Goal: Communication & Community: Answer question/provide support

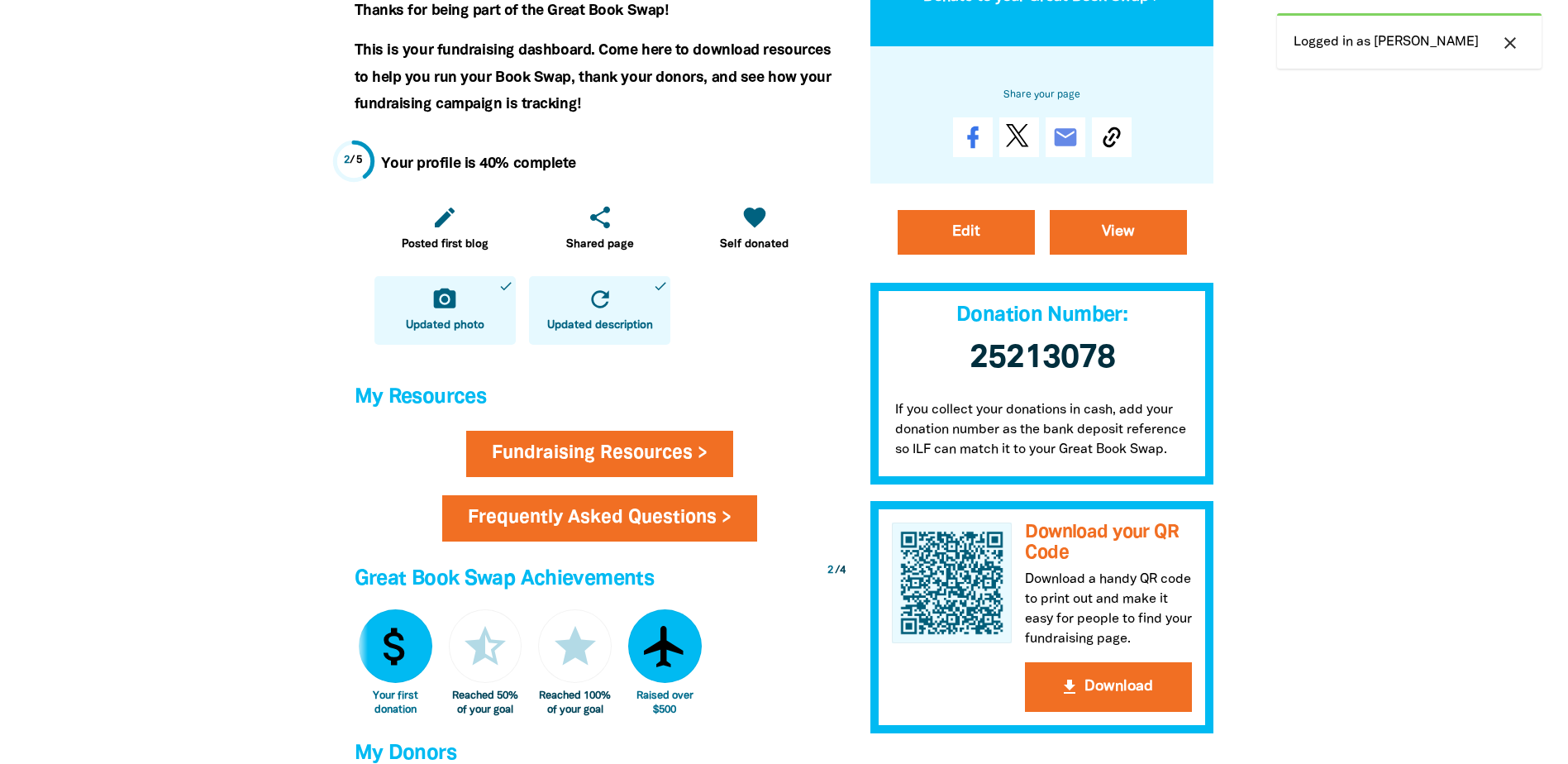
scroll to position [769, 0]
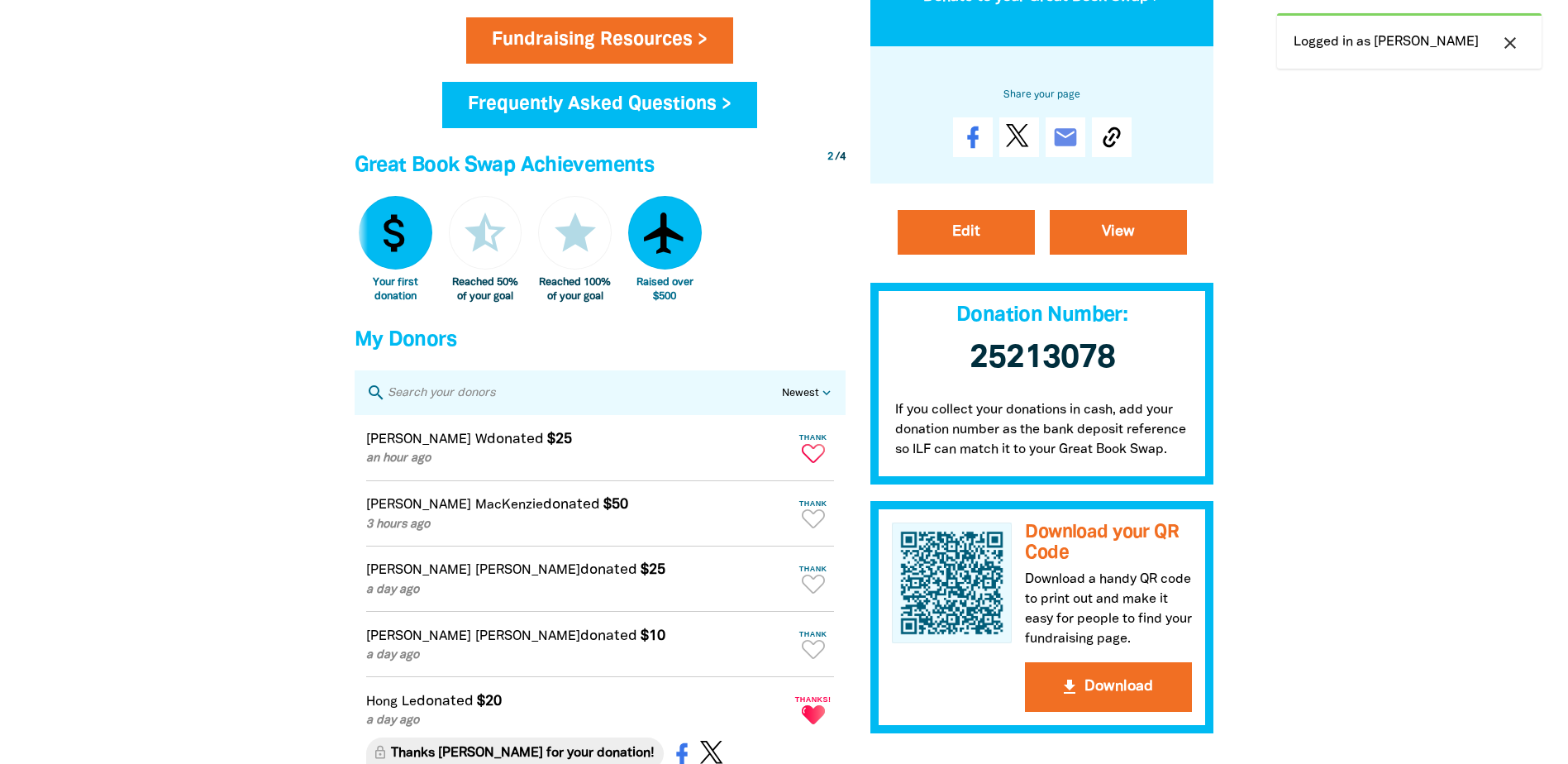
click at [821, 461] on icon "Paginated content" at bounding box center [813, 454] width 23 height 19
type textarea "Thanks [PERSON_NAME] for your donation!"
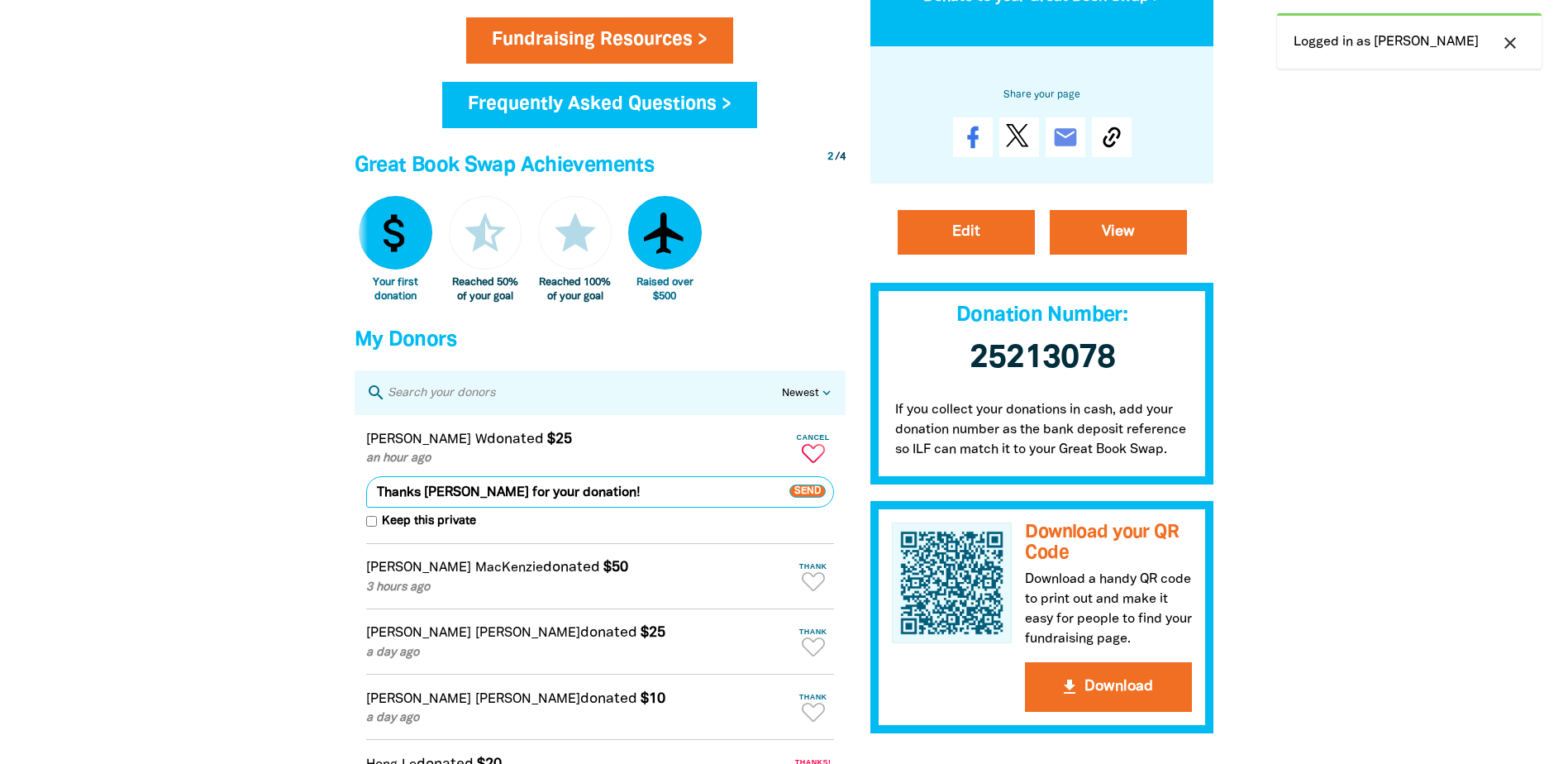
click at [372, 527] on input "Keep this private" at bounding box center [372, 521] width 10 height 10
checkbox input "true"
click at [805, 498] on span "Send" at bounding box center [807, 491] width 36 height 13
click at [809, 588] on icon "Paginated content" at bounding box center [813, 581] width 23 height 19
type textarea "Thanks [PERSON_NAME] for your donation!"
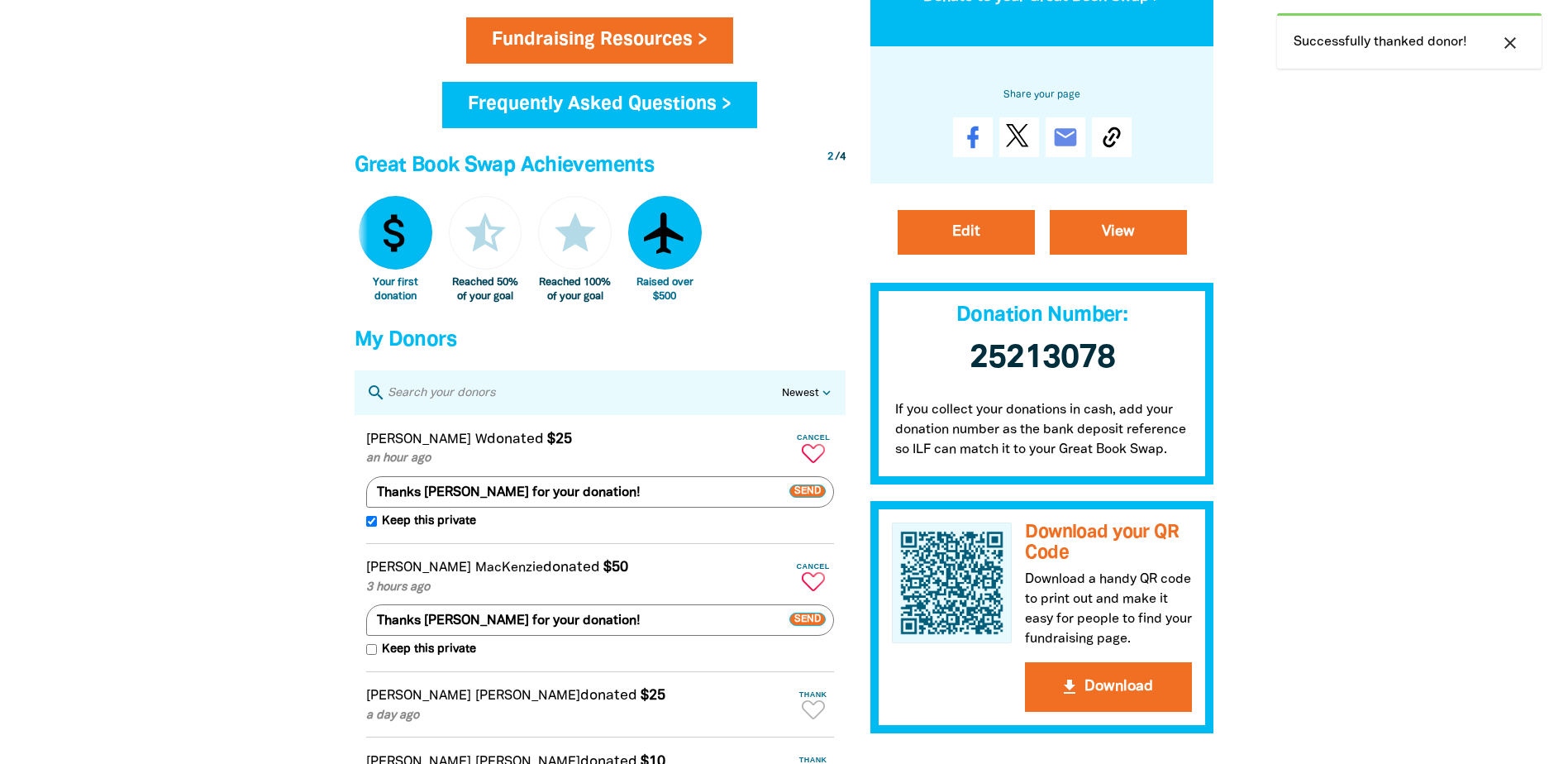
click at [377, 659] on span "Keep this private" at bounding box center [426, 649] width 99 height 18
click at [376, 654] on input "Keep this private" at bounding box center [372, 649] width 10 height 10
checkbox input "true"
click at [801, 627] on span "Send" at bounding box center [807, 619] width 36 height 13
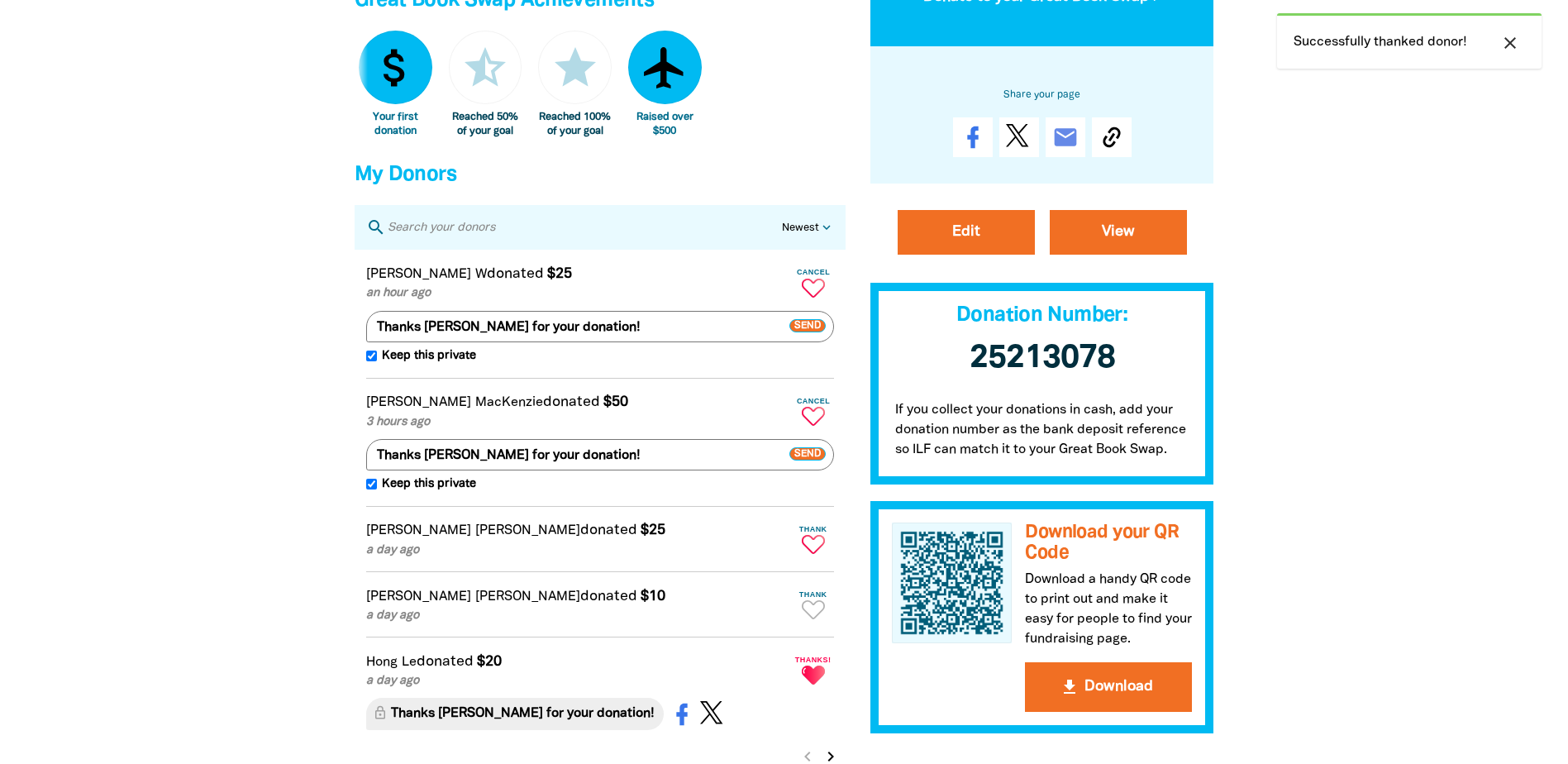
click at [809, 550] on icon "Paginated content" at bounding box center [813, 544] width 23 height 19
type textarea "Thanks [PERSON_NAME] for your donation!"
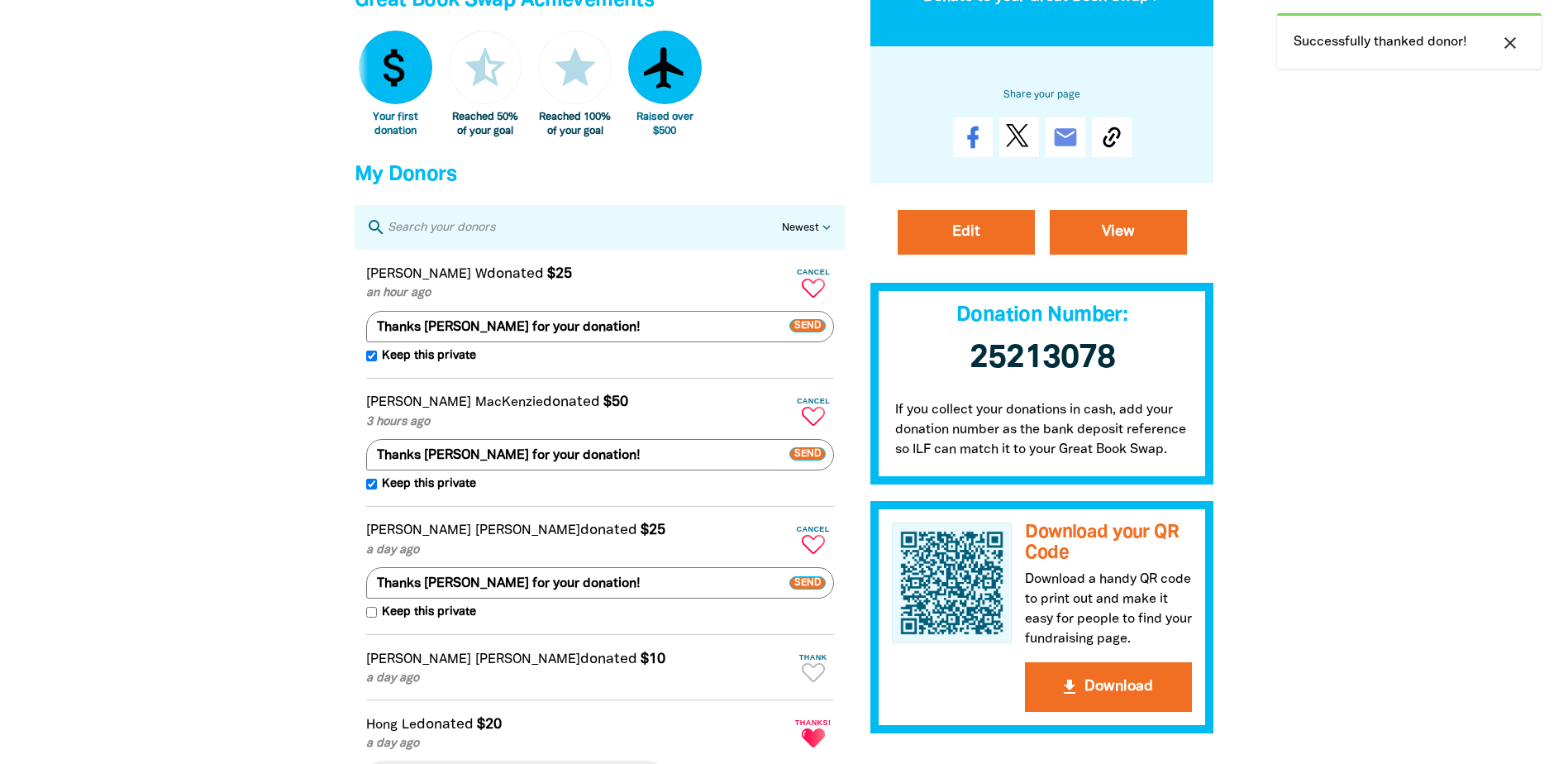
click at [374, 618] on label "Keep this private" at bounding box center [421, 612] width 109 height 18
click at [374, 617] on input "Keep this private" at bounding box center [372, 612] width 10 height 10
checkbox input "true"
click at [820, 589] on span "Send" at bounding box center [807, 582] width 36 height 13
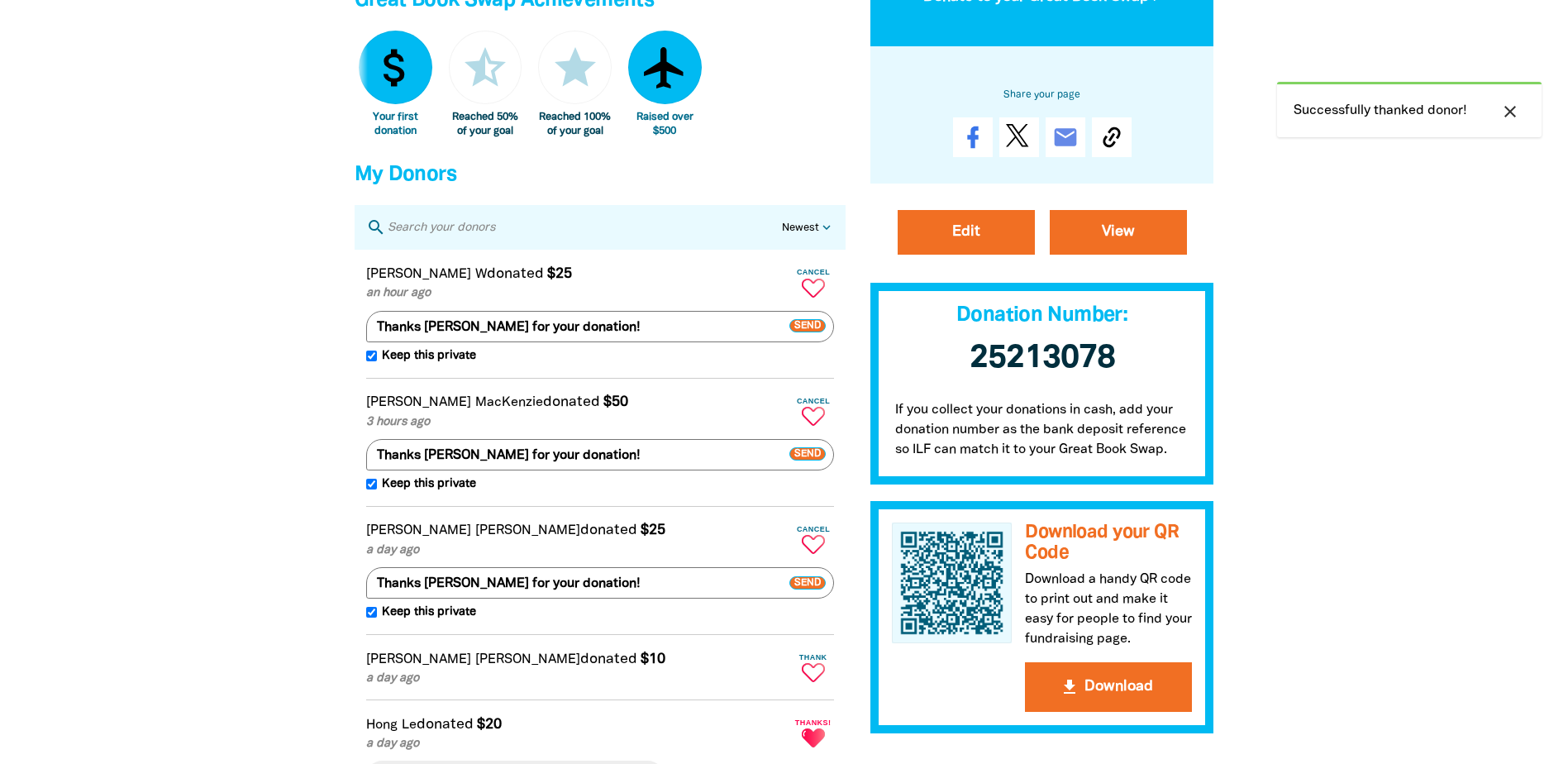
click at [815, 681] on icon "Paginated content" at bounding box center [813, 673] width 23 height 19
type textarea "Thanks [PERSON_NAME] for your donation!"
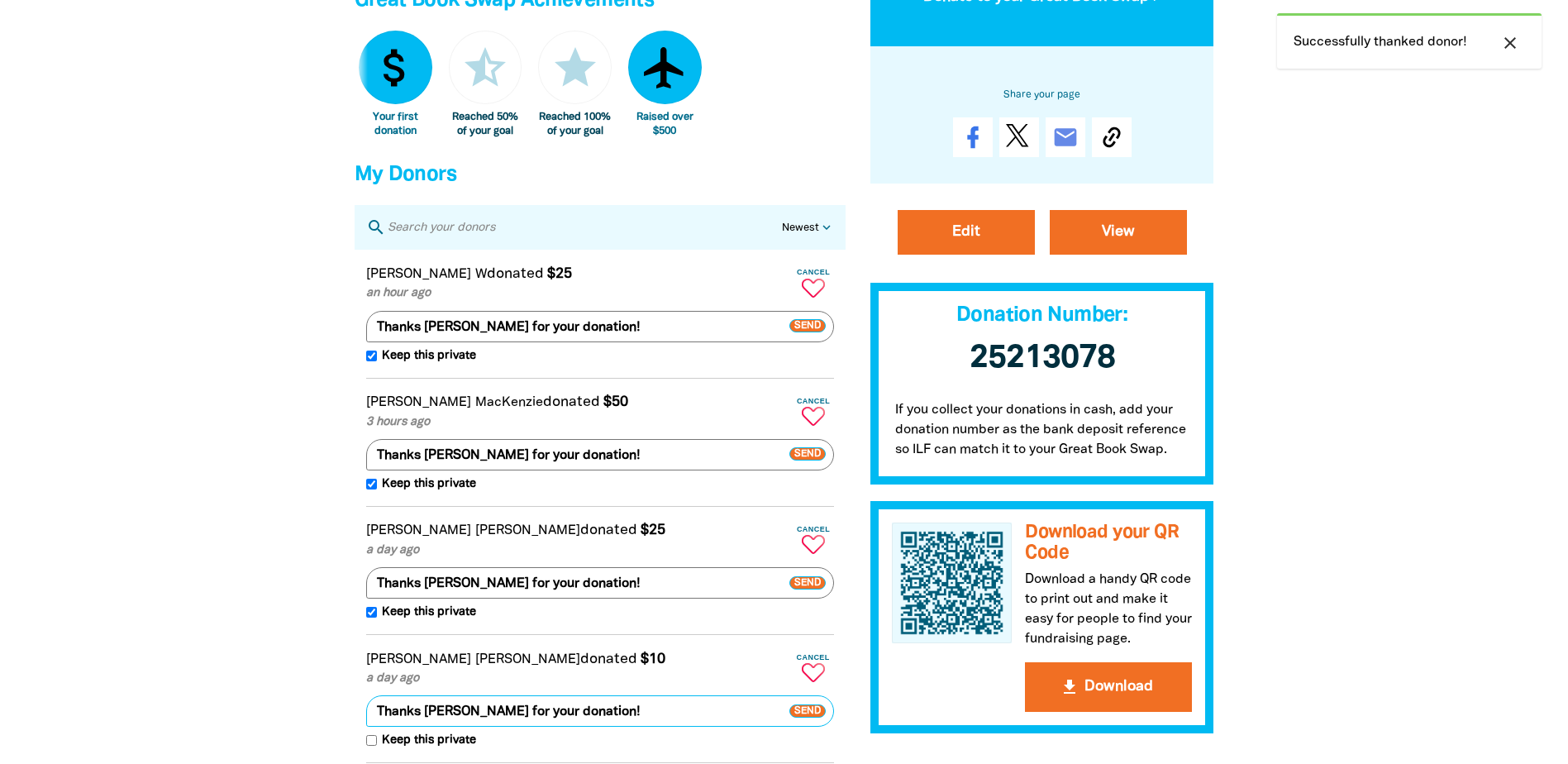
scroll to position [1099, 0]
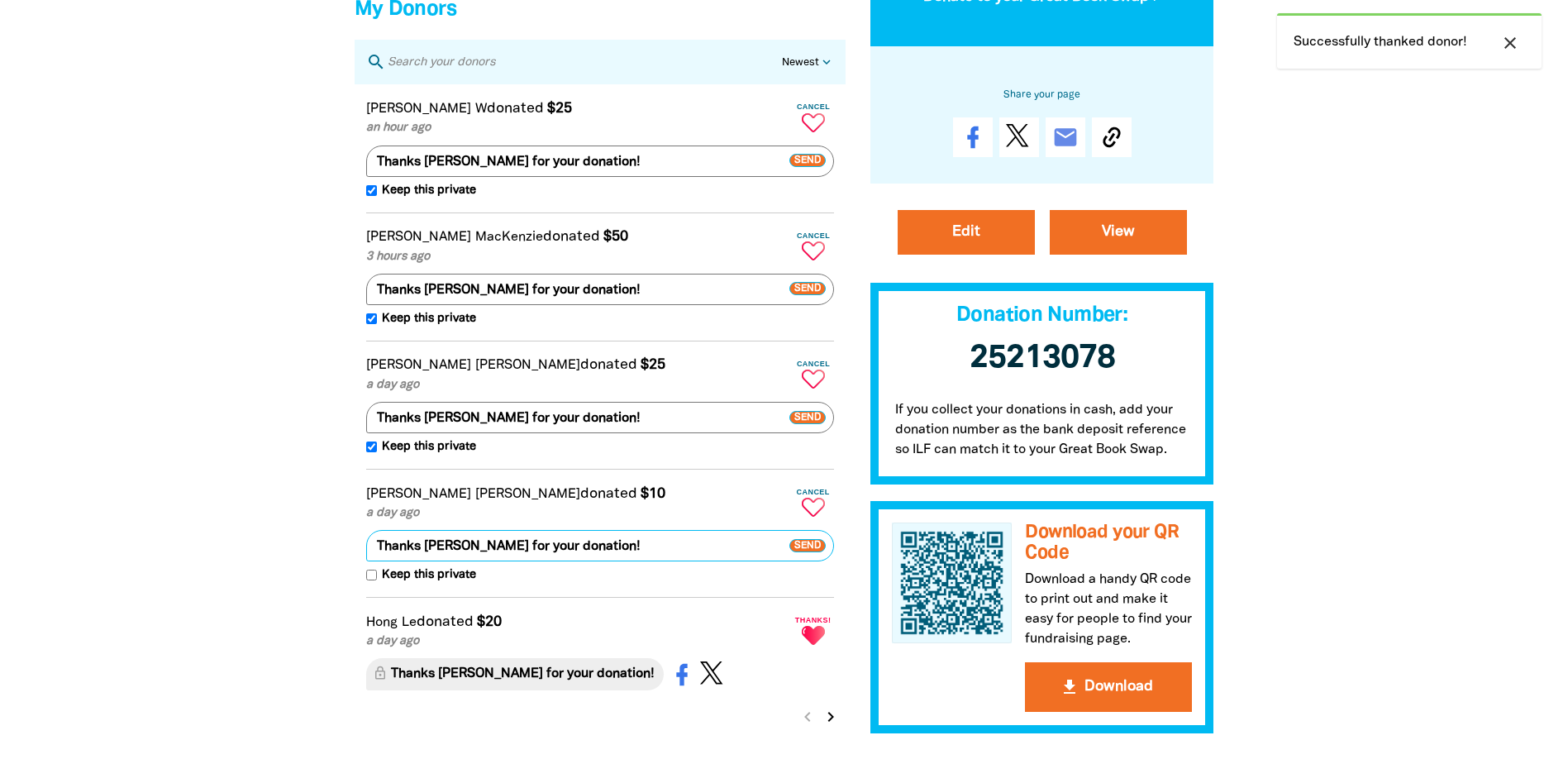
click at [372, 580] on input "Keep this private" at bounding box center [372, 574] width 10 height 10
checkbox input "true"
click at [813, 552] on span "Send" at bounding box center [807, 545] width 36 height 13
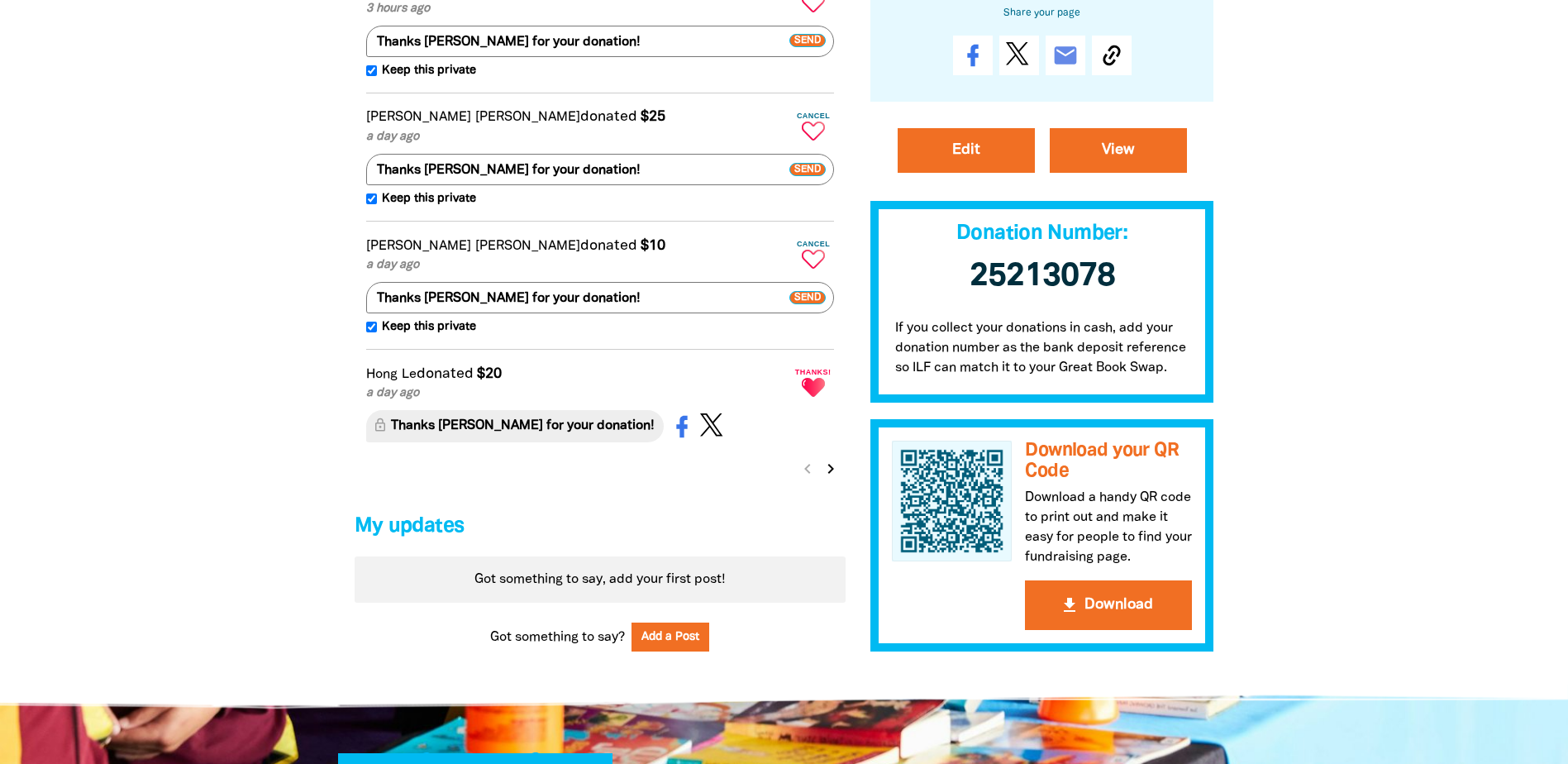
scroll to position [1678, 0]
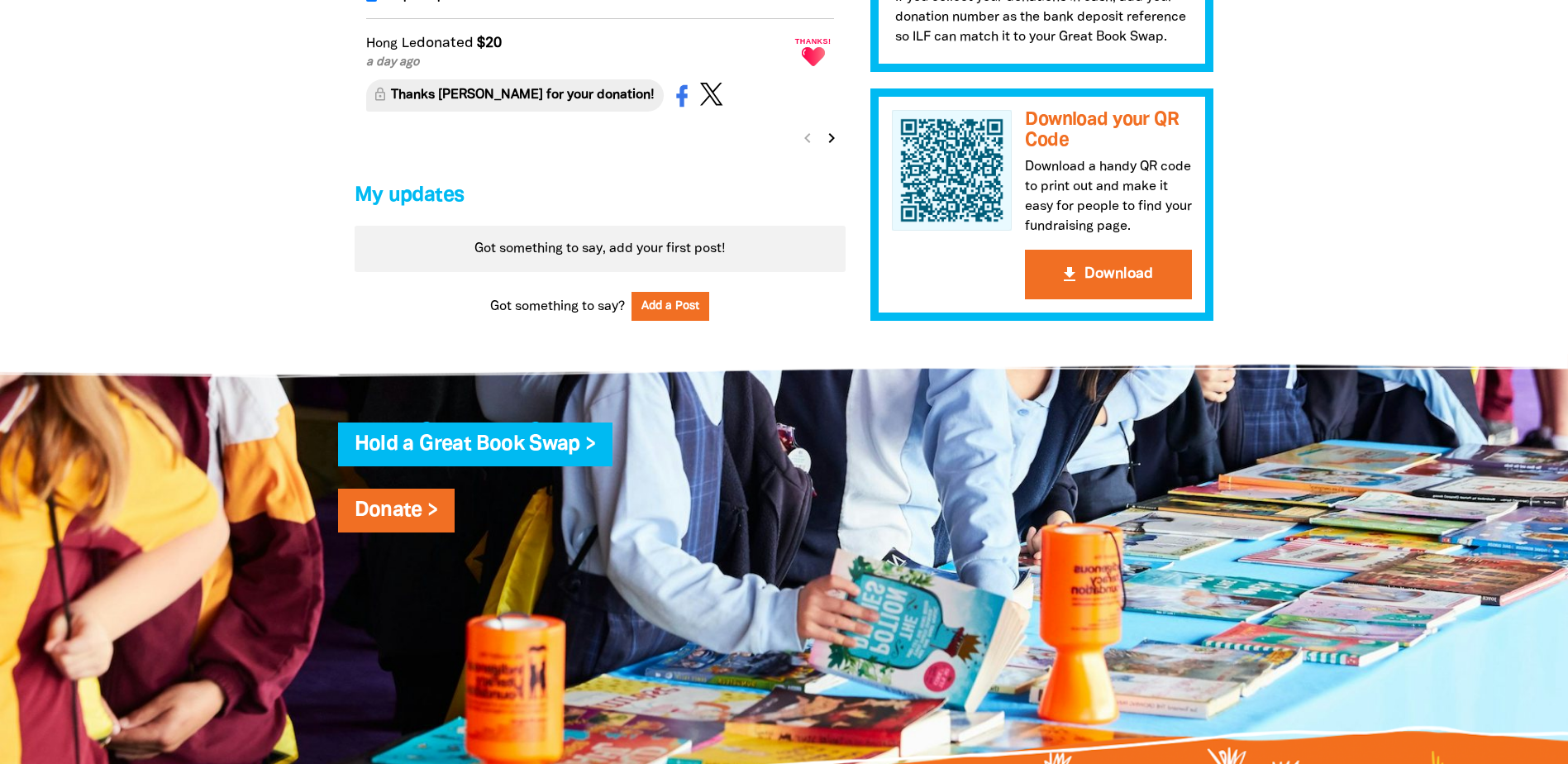
click at [831, 148] on icon "chevron_right" at bounding box center [831, 138] width 20 height 20
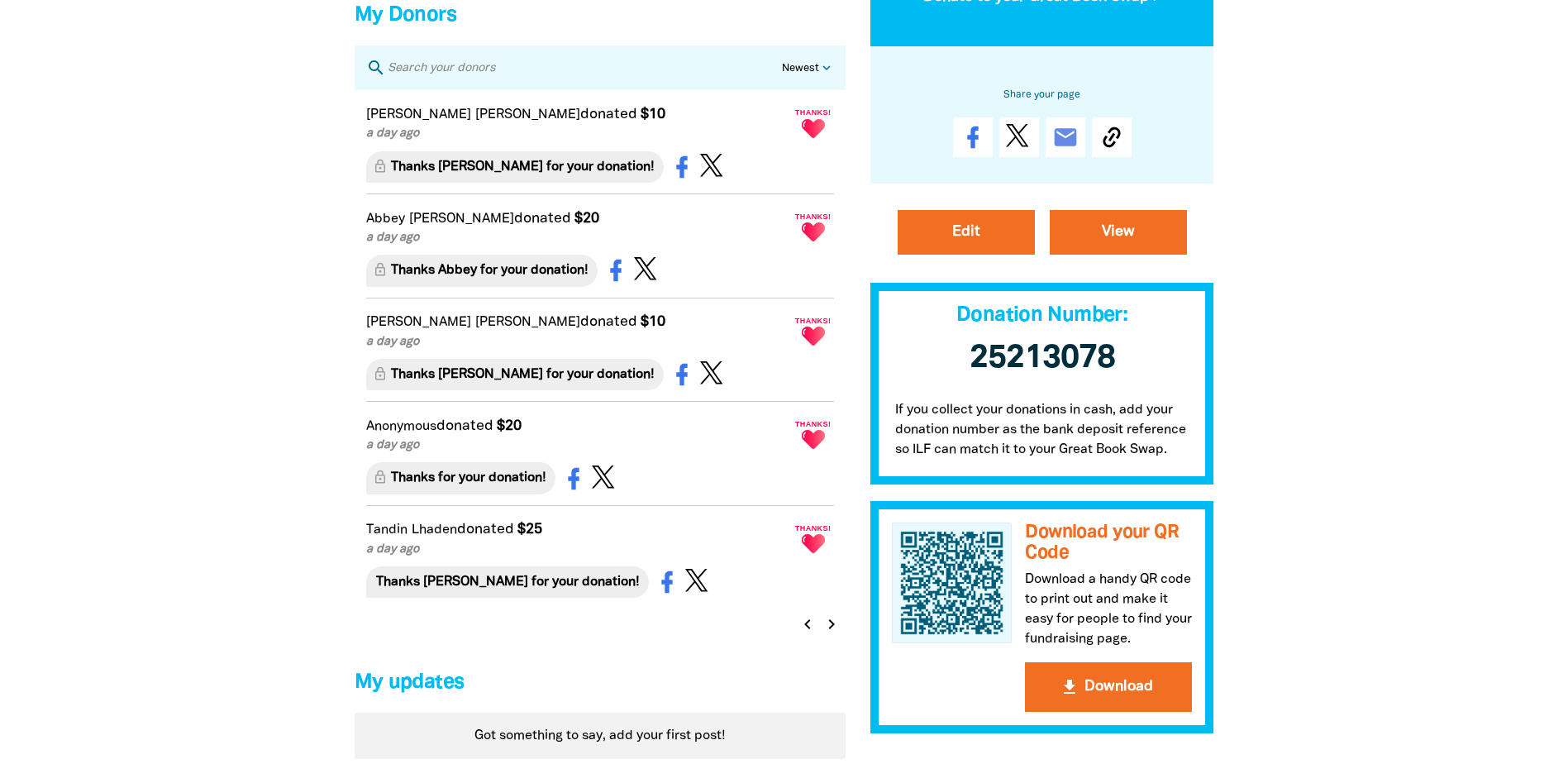
scroll to position [1425, 0]
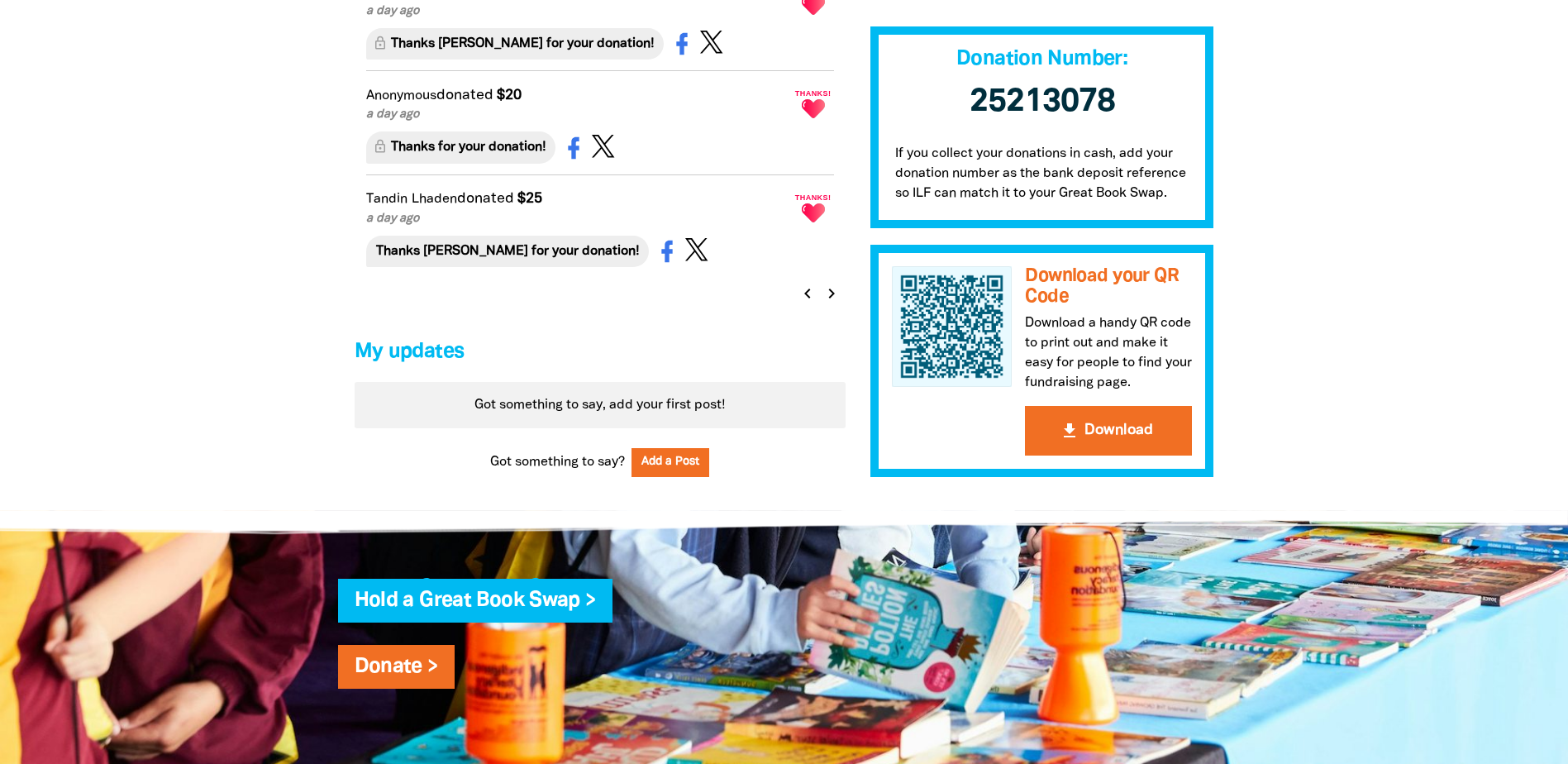
click at [831, 302] on icon "chevron_right" at bounding box center [831, 293] width 20 height 20
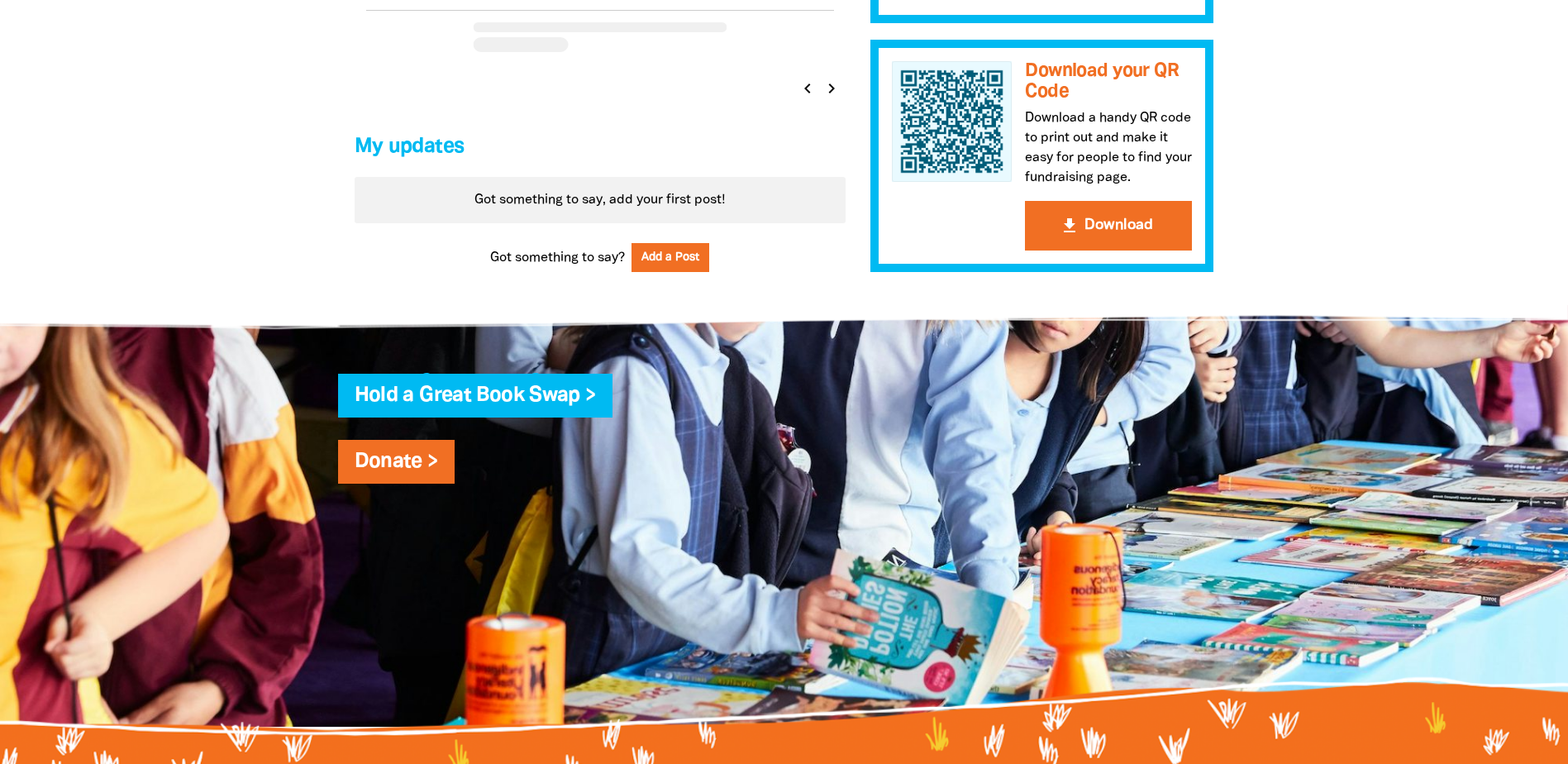
scroll to position [1036, 0]
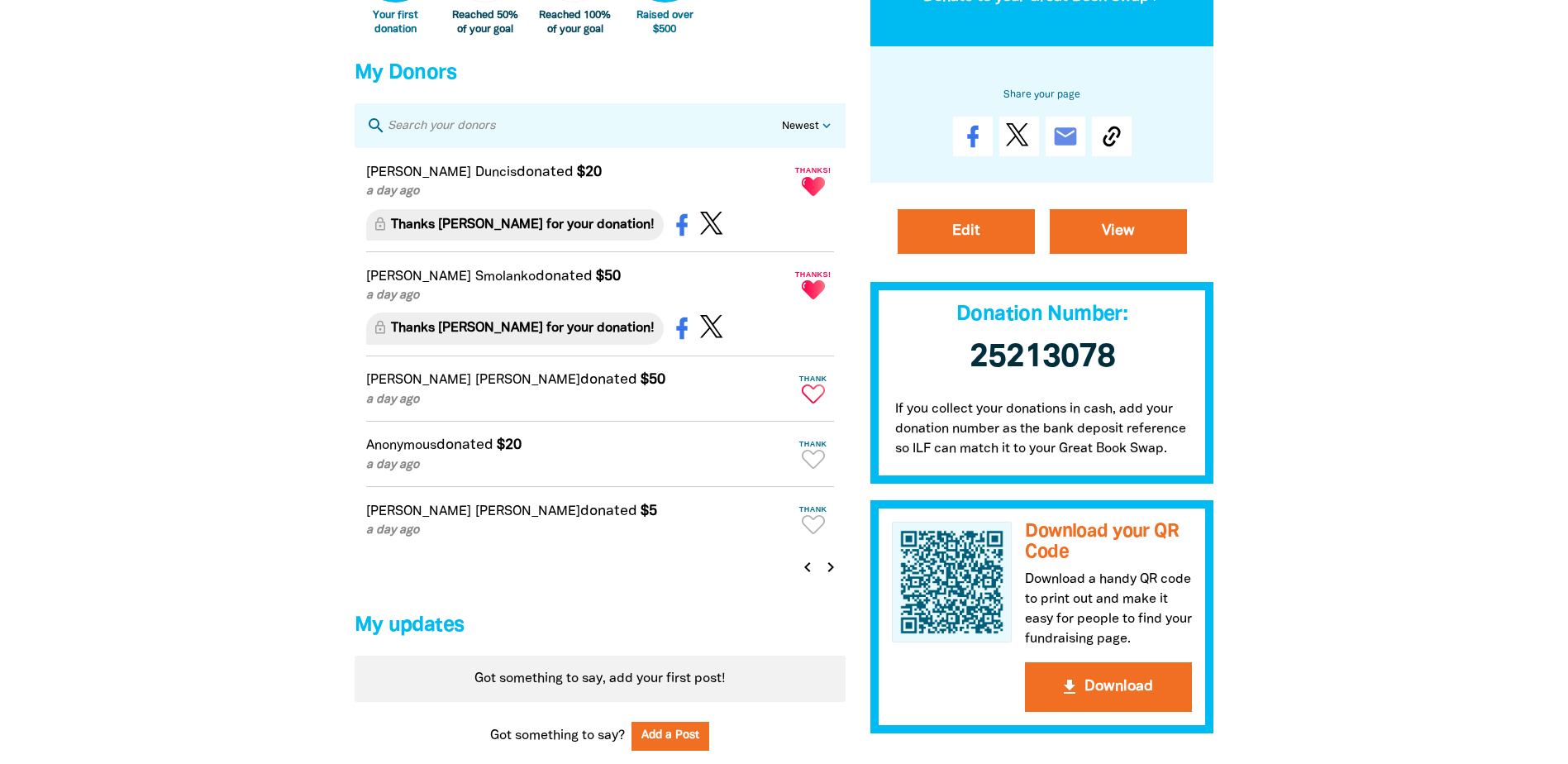
click at [814, 383] on span "Thank" at bounding box center [813, 379] width 41 height 9
type textarea "Thanks [PERSON_NAME] for your donation!"
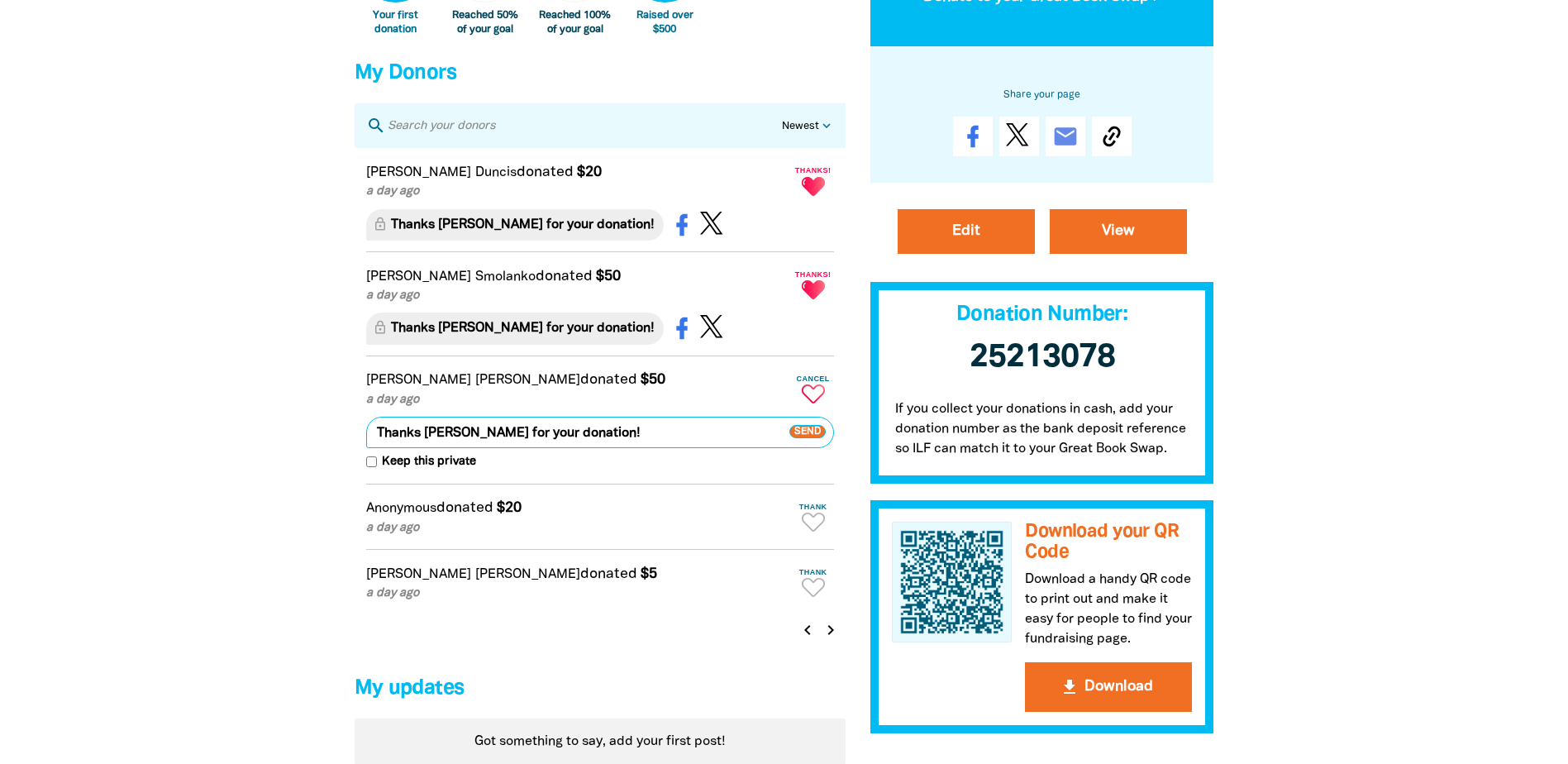
click at [373, 467] on input "Keep this private" at bounding box center [372, 461] width 10 height 10
checkbox input "true"
click at [809, 439] on span "Send" at bounding box center [807, 432] width 36 height 13
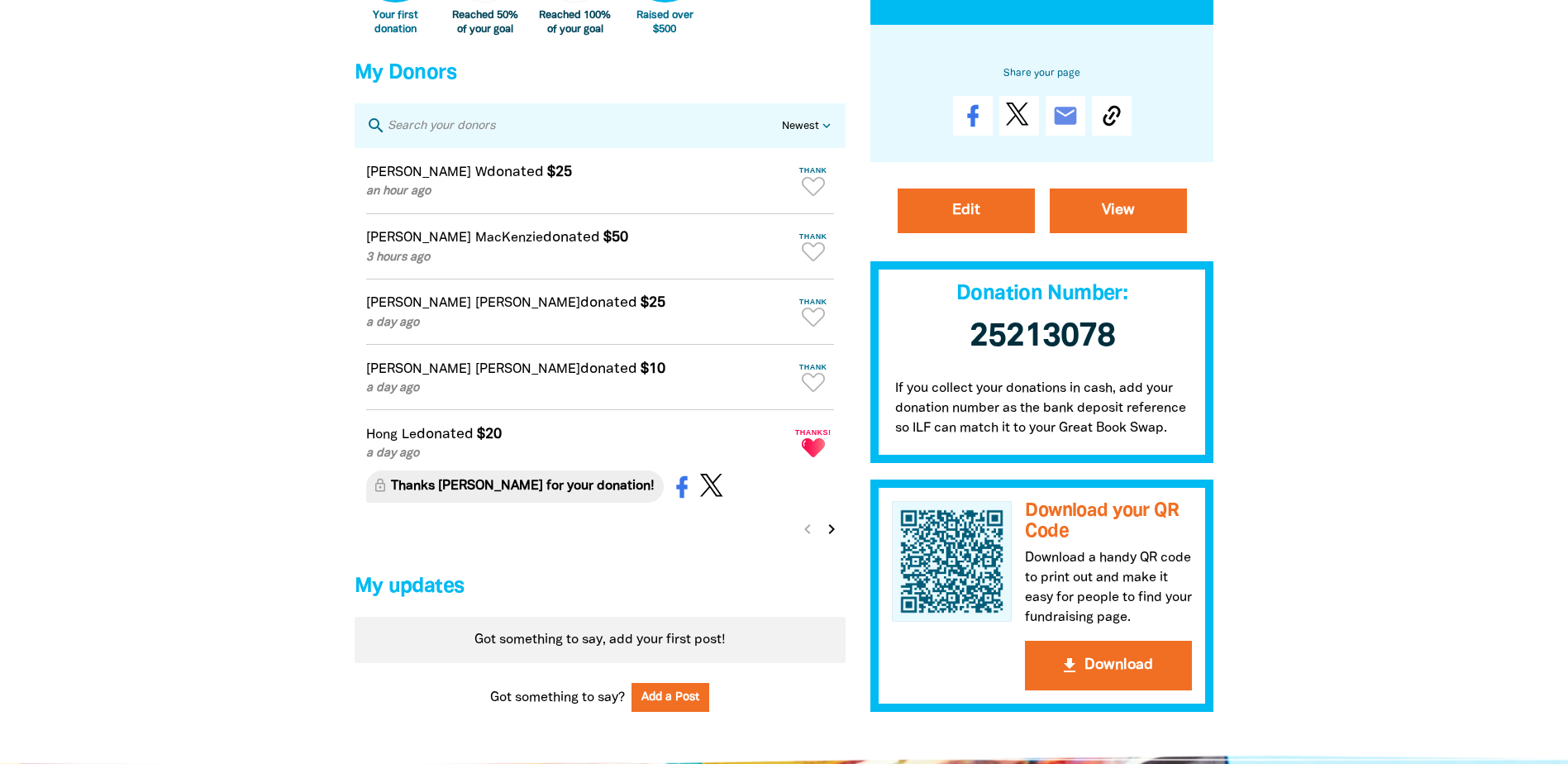
click at [829, 538] on icon "chevron_right" at bounding box center [831, 529] width 20 height 20
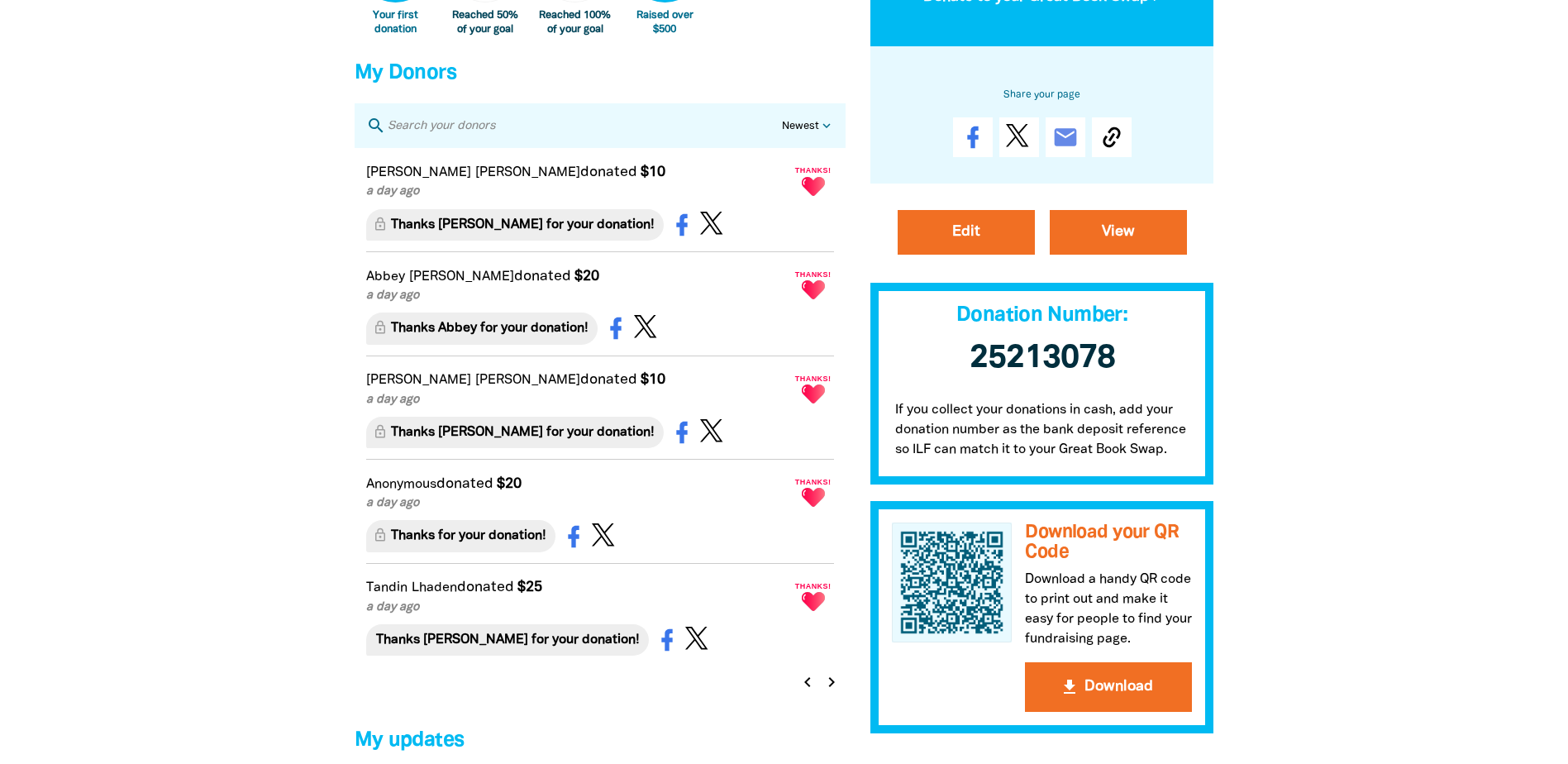
click at [829, 689] on icon "chevron_right" at bounding box center [831, 681] width 20 height 20
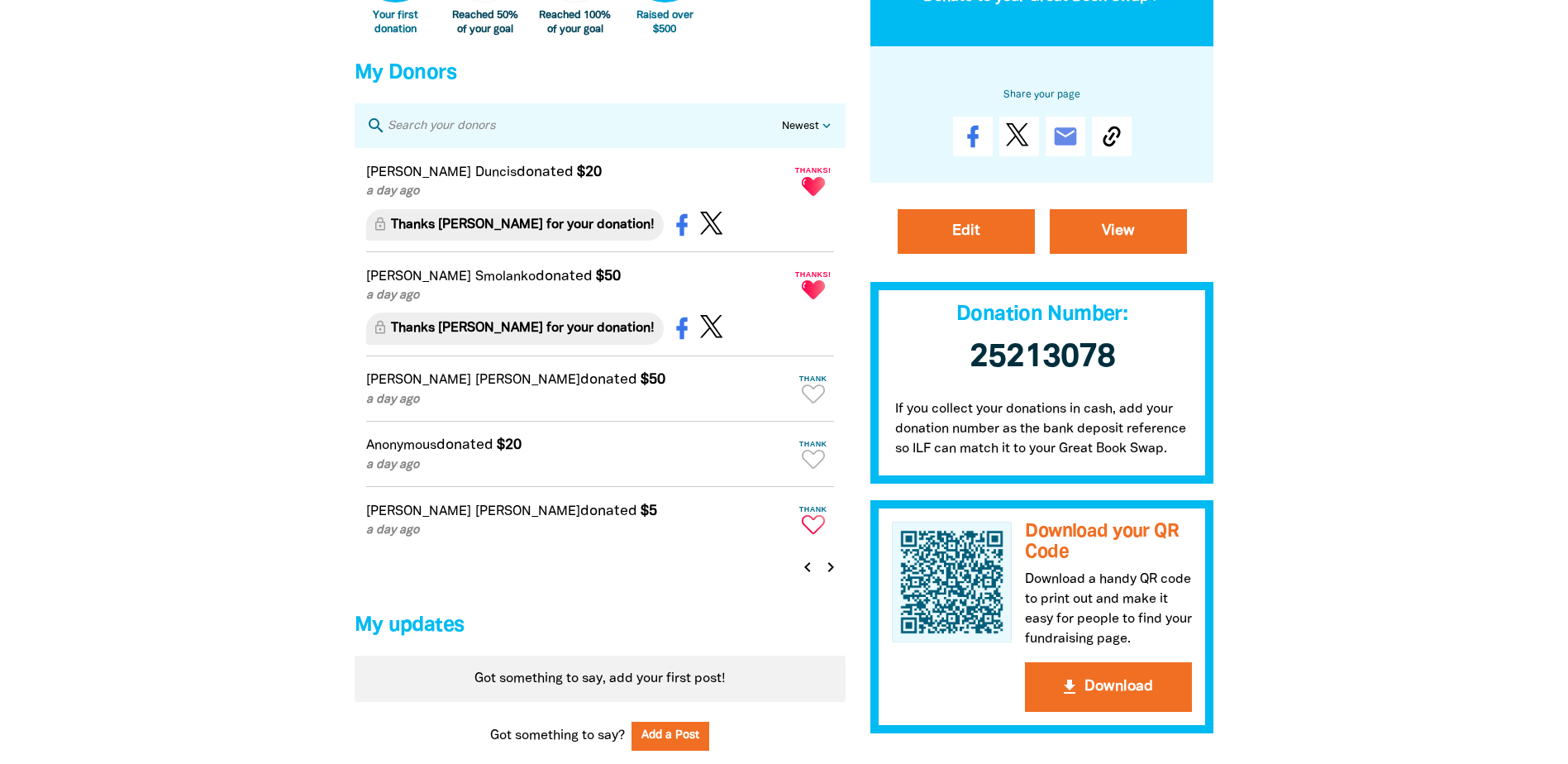
click at [802, 534] on icon "Paginated content" at bounding box center [813, 524] width 23 height 19
type textarea "Thanks Ali for your donation!"
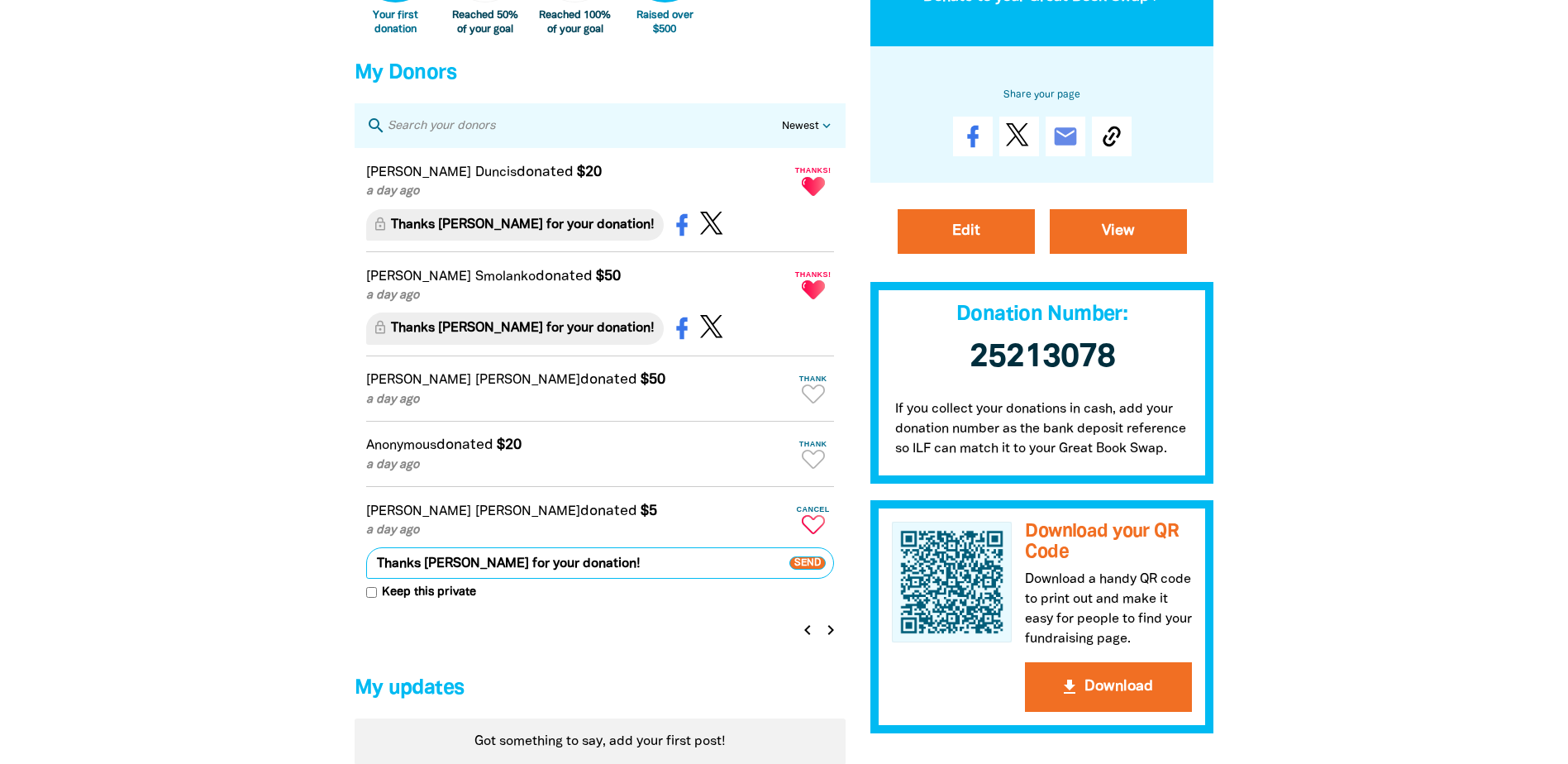
click at [367, 598] on input "Keep this private" at bounding box center [372, 592] width 10 height 10
checkbox input "true"
click at [805, 569] on span "Send" at bounding box center [807, 562] width 36 height 13
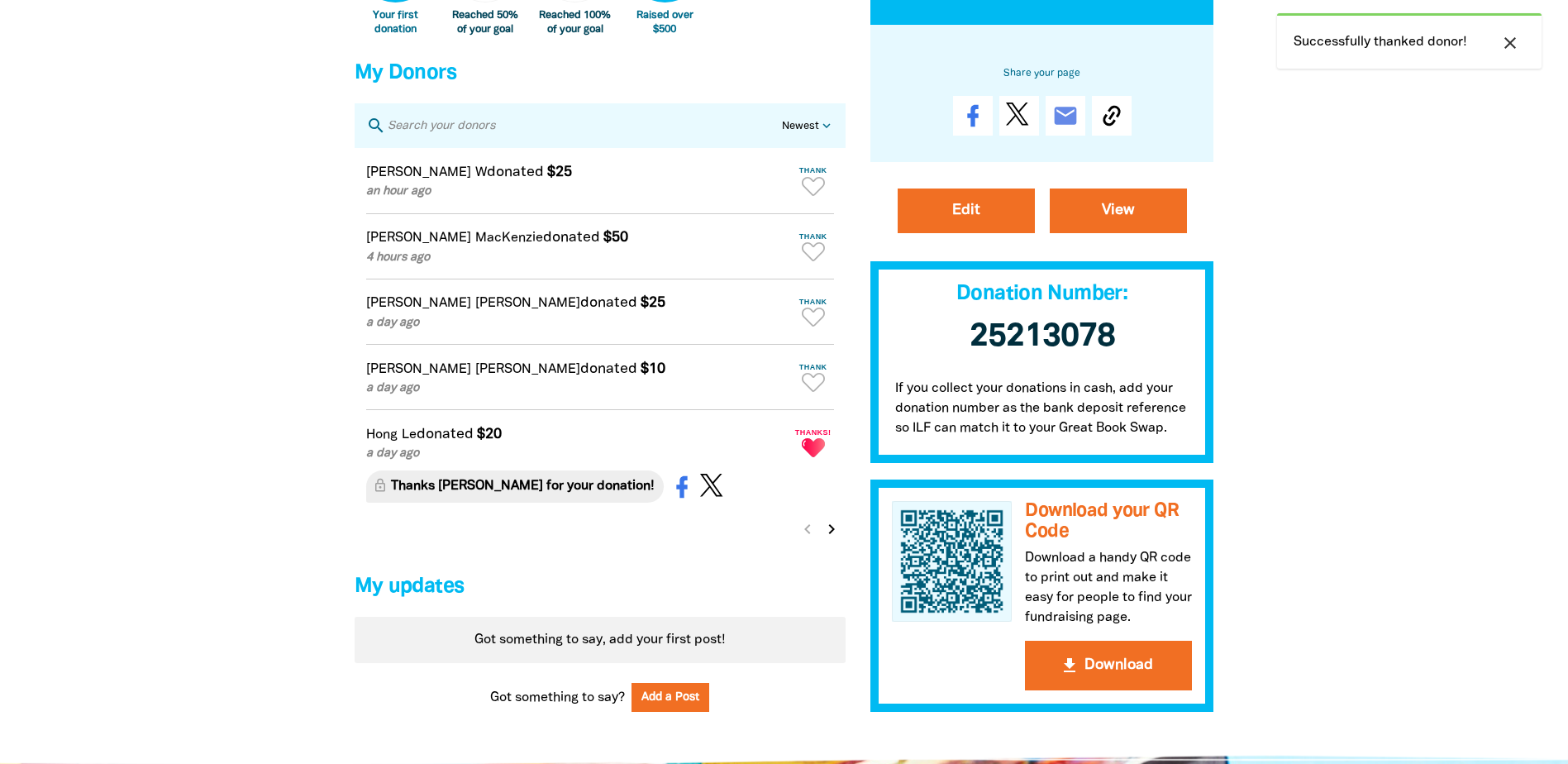
click at [828, 539] on icon "chevron_right" at bounding box center [831, 529] width 20 height 20
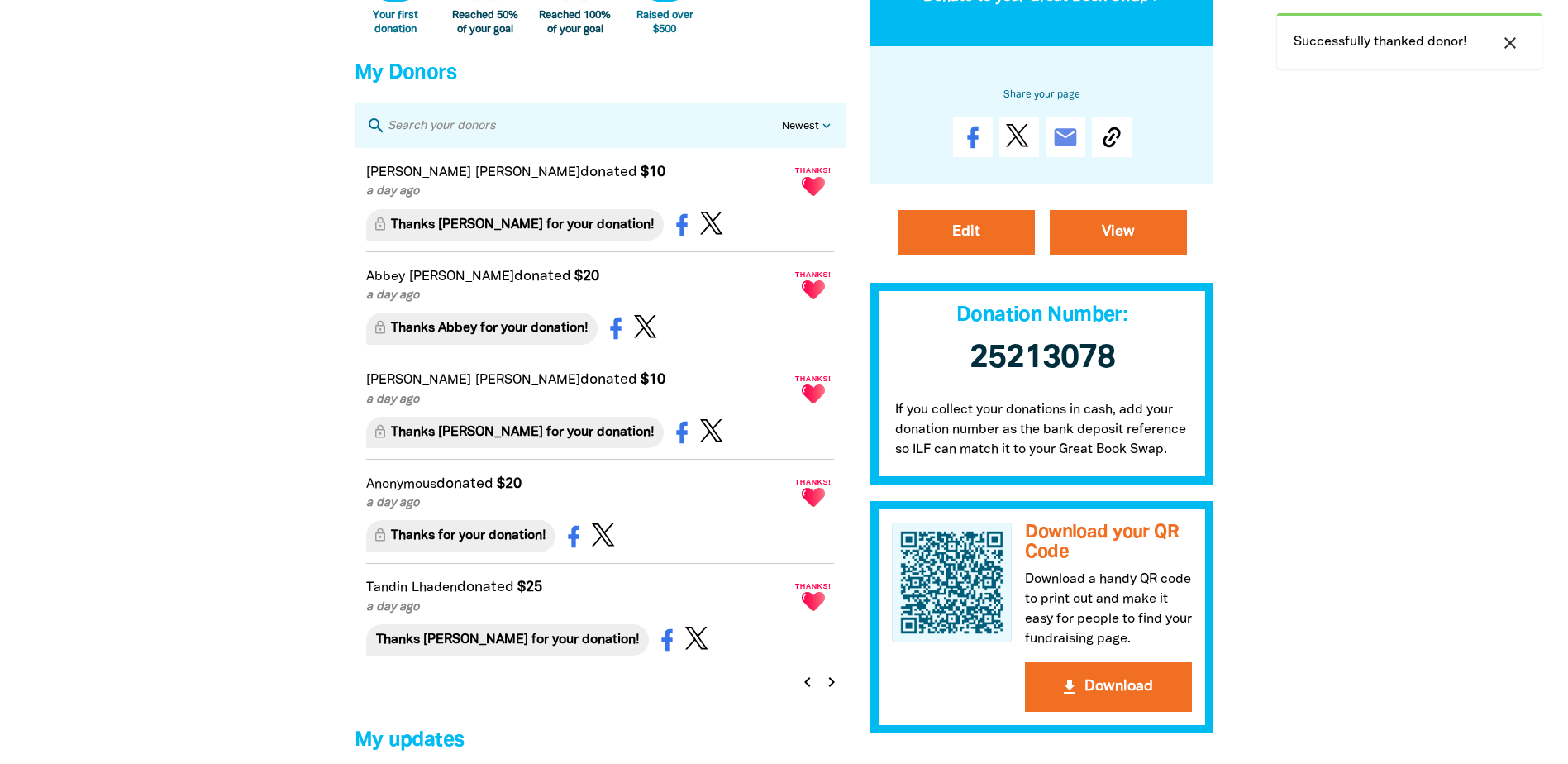
click at [832, 692] on icon "chevron_right" at bounding box center [831, 681] width 20 height 20
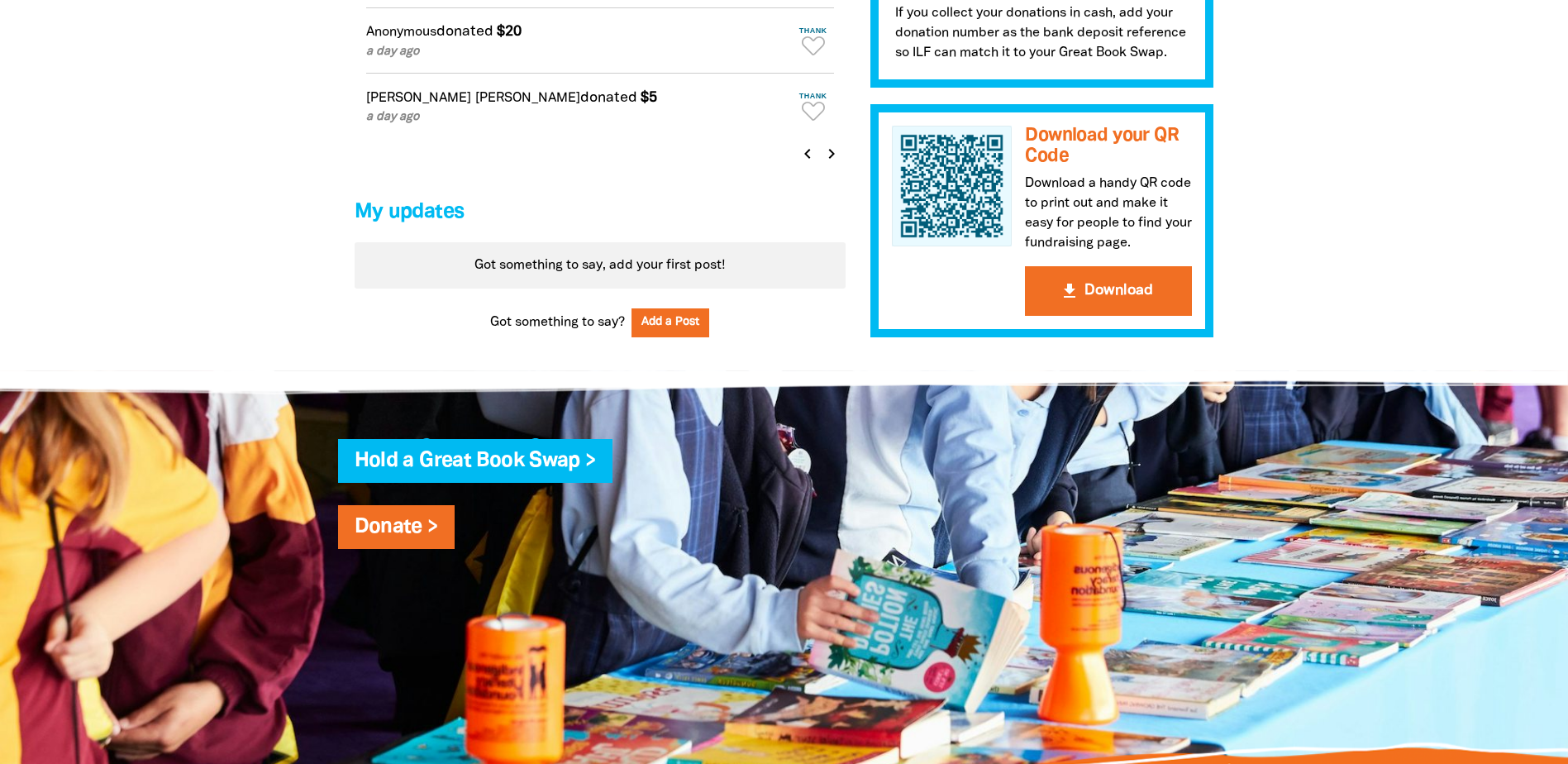
scroll to position [1118, 0]
